Goal: Information Seeking & Learning: Check status

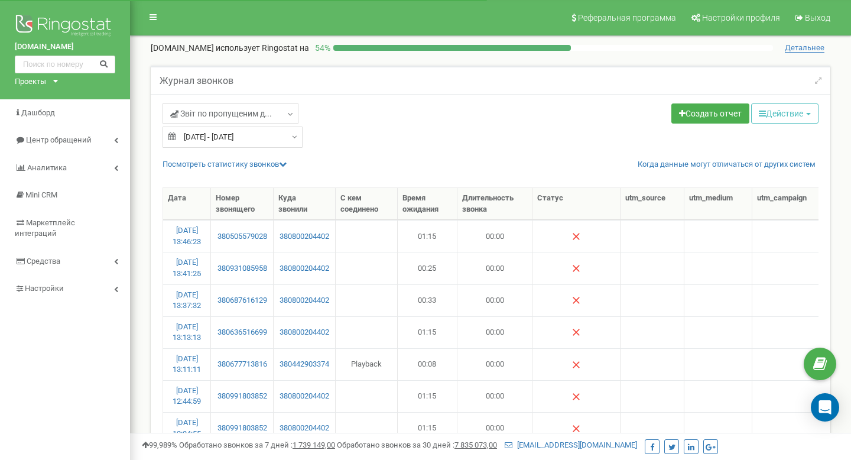
select select "50"
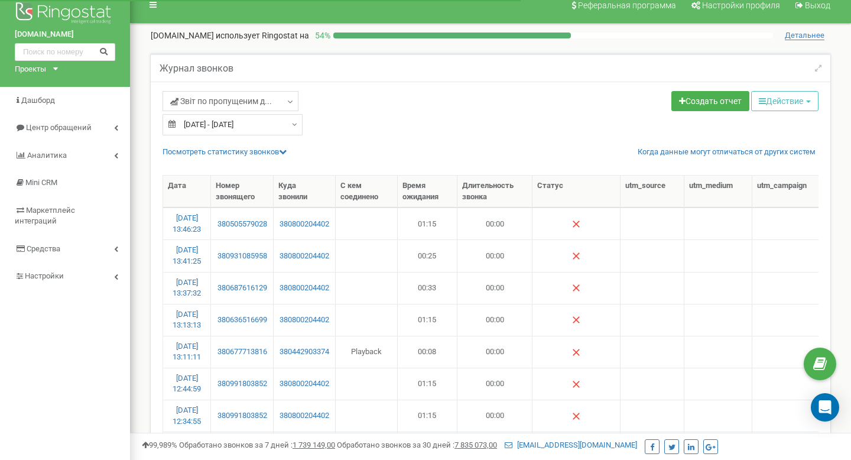
click at [231, 130] on input "19.09.2025 - 19.09.2025" at bounding box center [232, 124] width 140 height 21
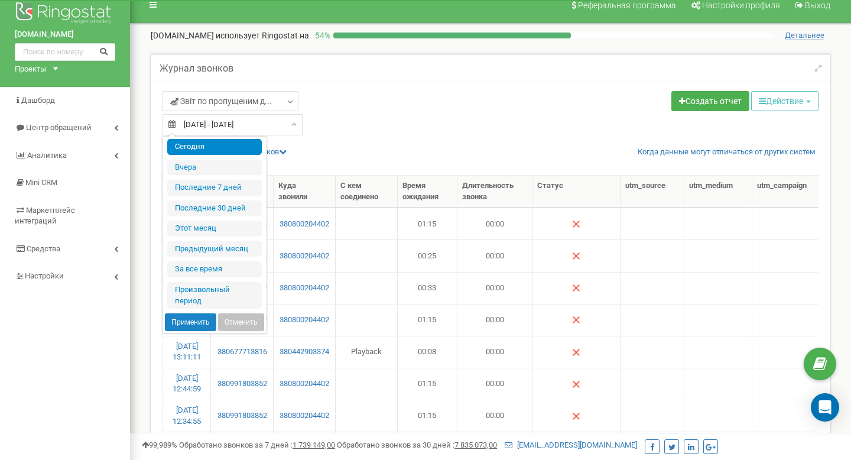
click at [233, 147] on li "Сегодня" at bounding box center [214, 147] width 95 height 16
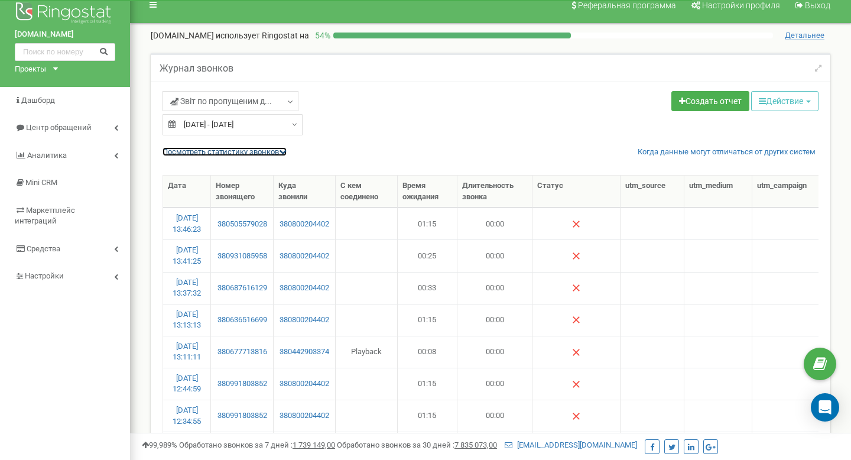
click at [255, 151] on link "Посмотреть cтатистику звонков" at bounding box center [224, 151] width 124 height 9
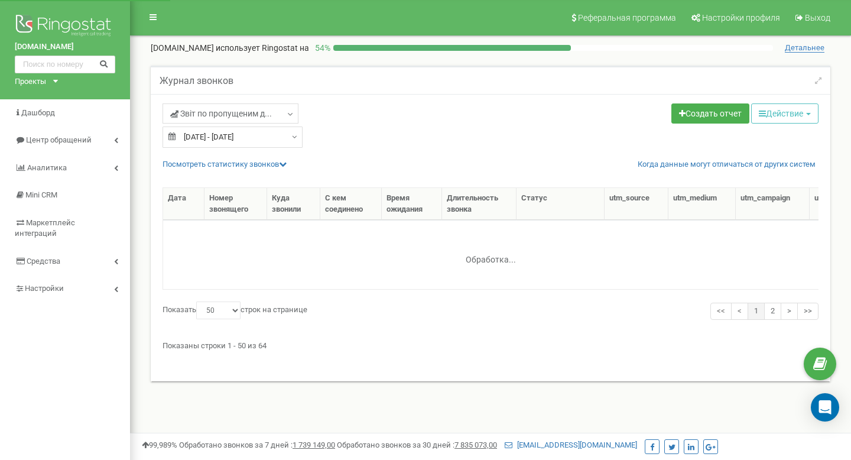
select select "50"
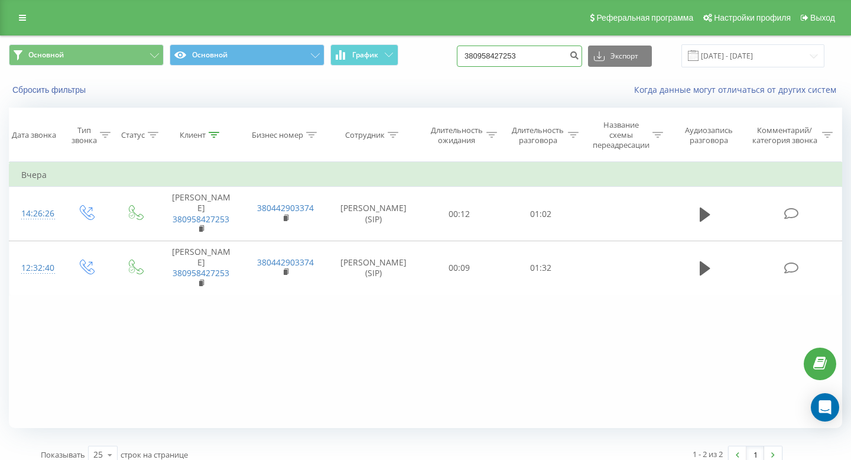
click at [513, 56] on input "380958427253" at bounding box center [519, 55] width 125 height 21
paste input "639641179"
type input "380639641179"
